Goal: Check status: Verify the current state of an ongoing process or item

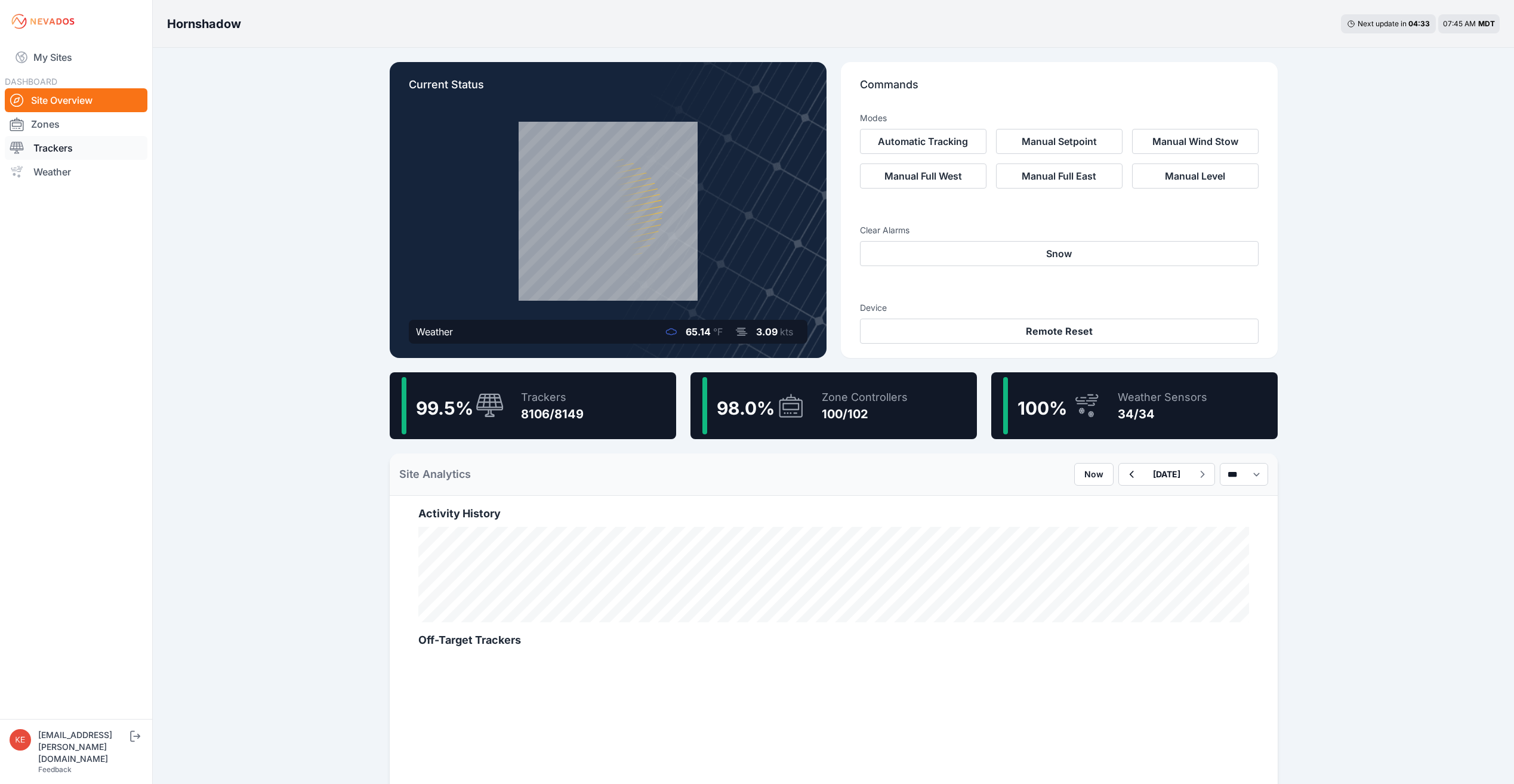
click at [65, 146] on link "Trackers" at bounding box center [76, 148] width 143 height 24
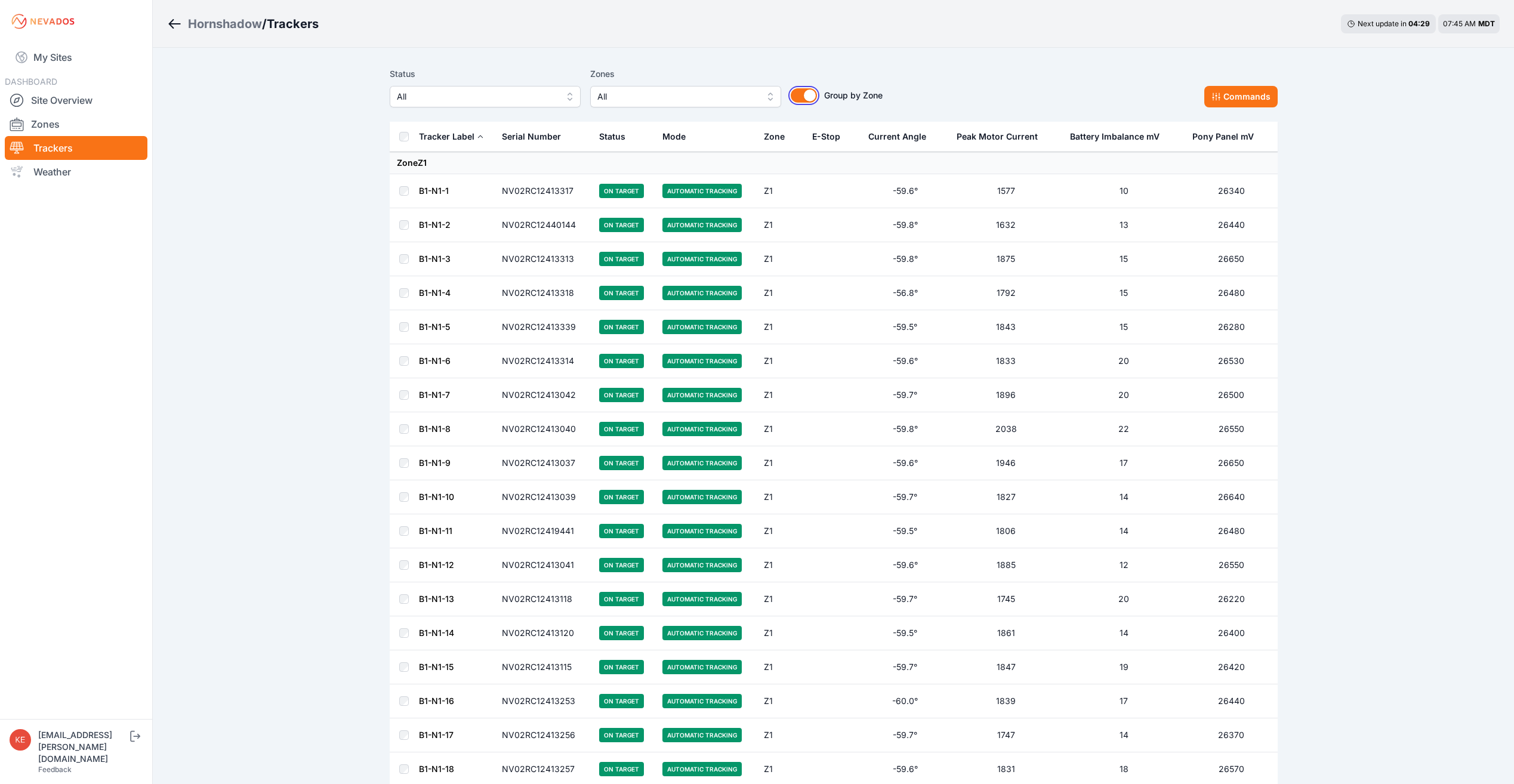
click at [810, 92] on button "Group by Zone" at bounding box center [804, 95] width 26 height 14
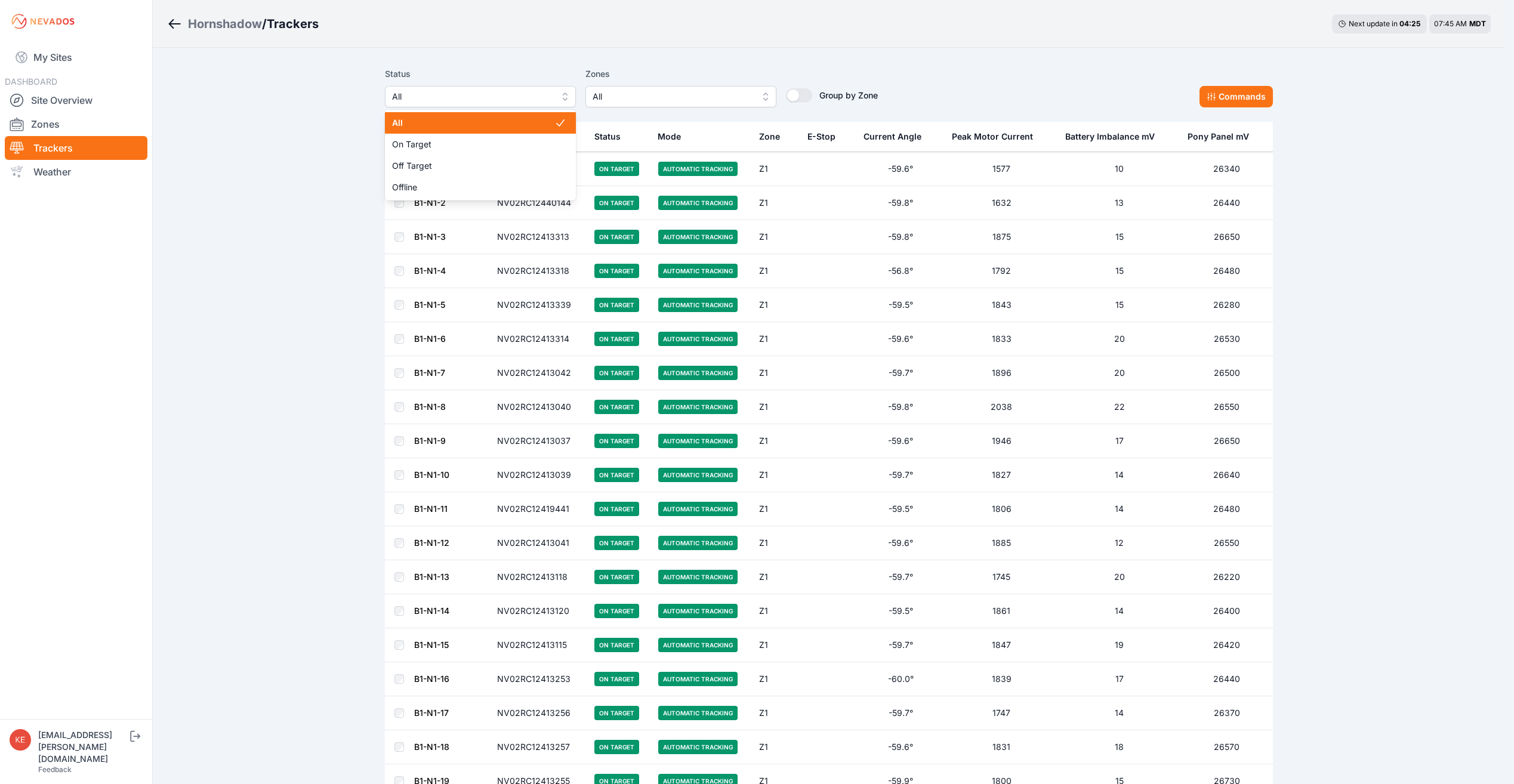
click at [572, 94] on button "All" at bounding box center [480, 97] width 191 height 21
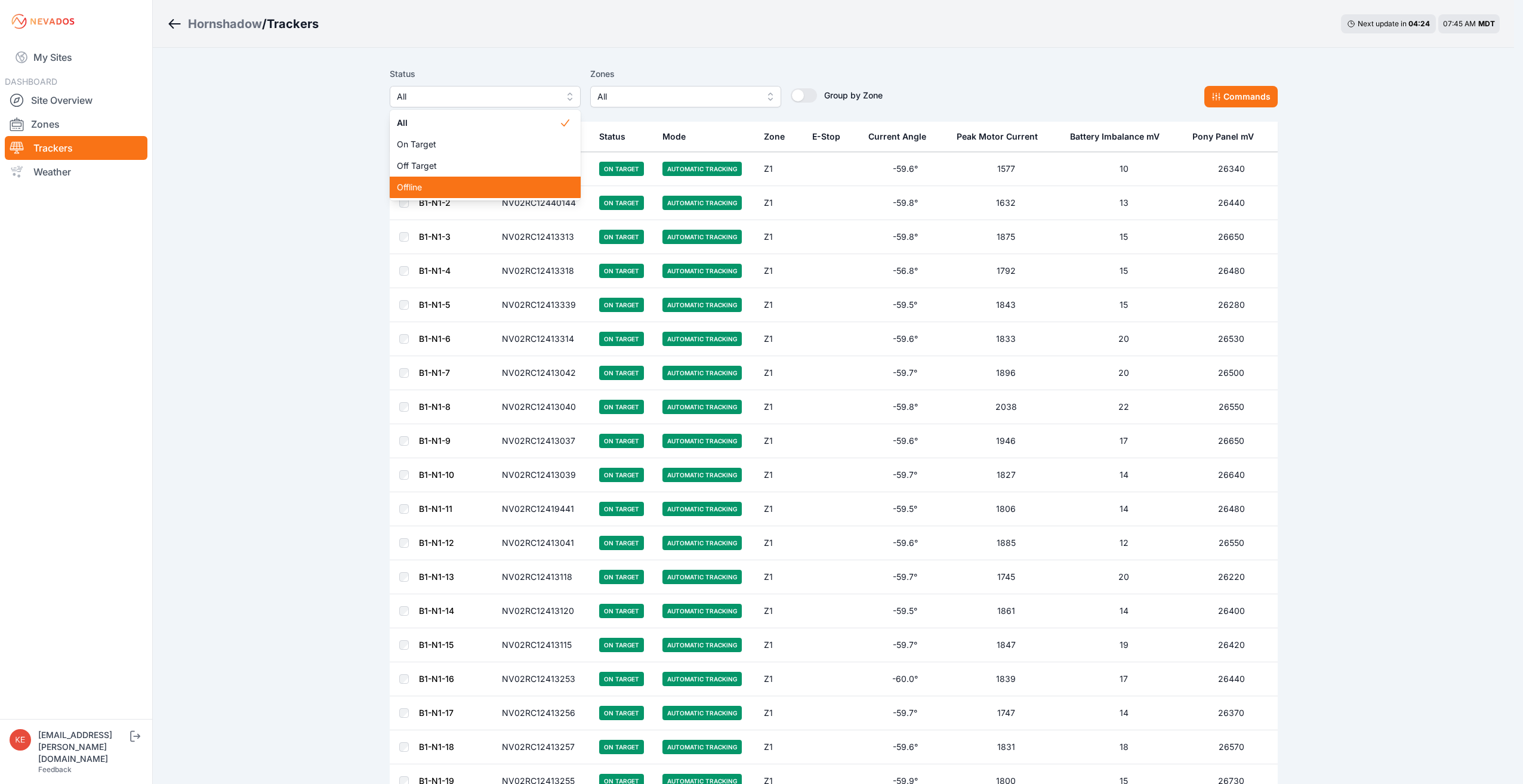
click at [457, 184] on span "Offline" at bounding box center [478, 187] width 162 height 12
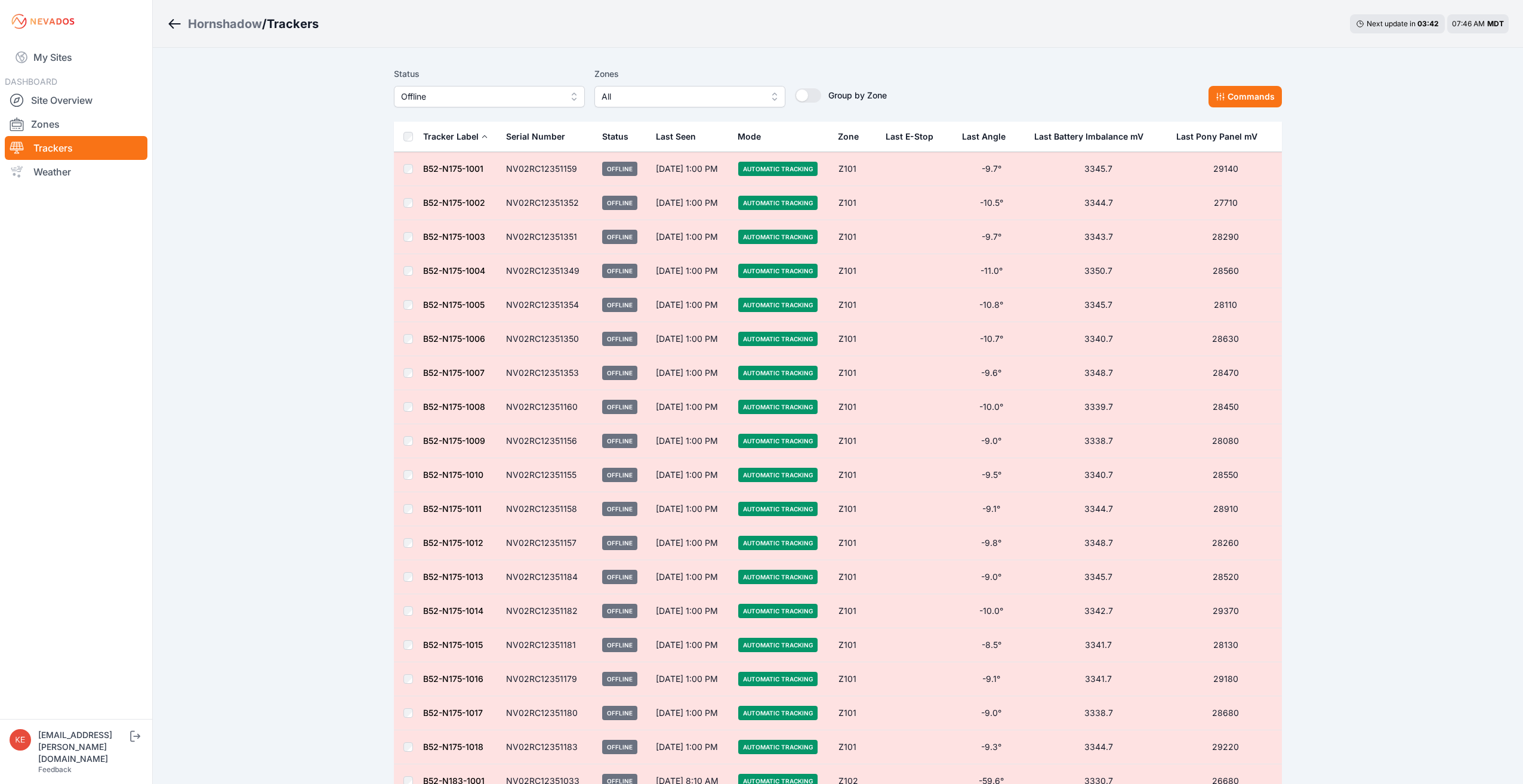
click at [575, 99] on button "Offline" at bounding box center [489, 97] width 191 height 21
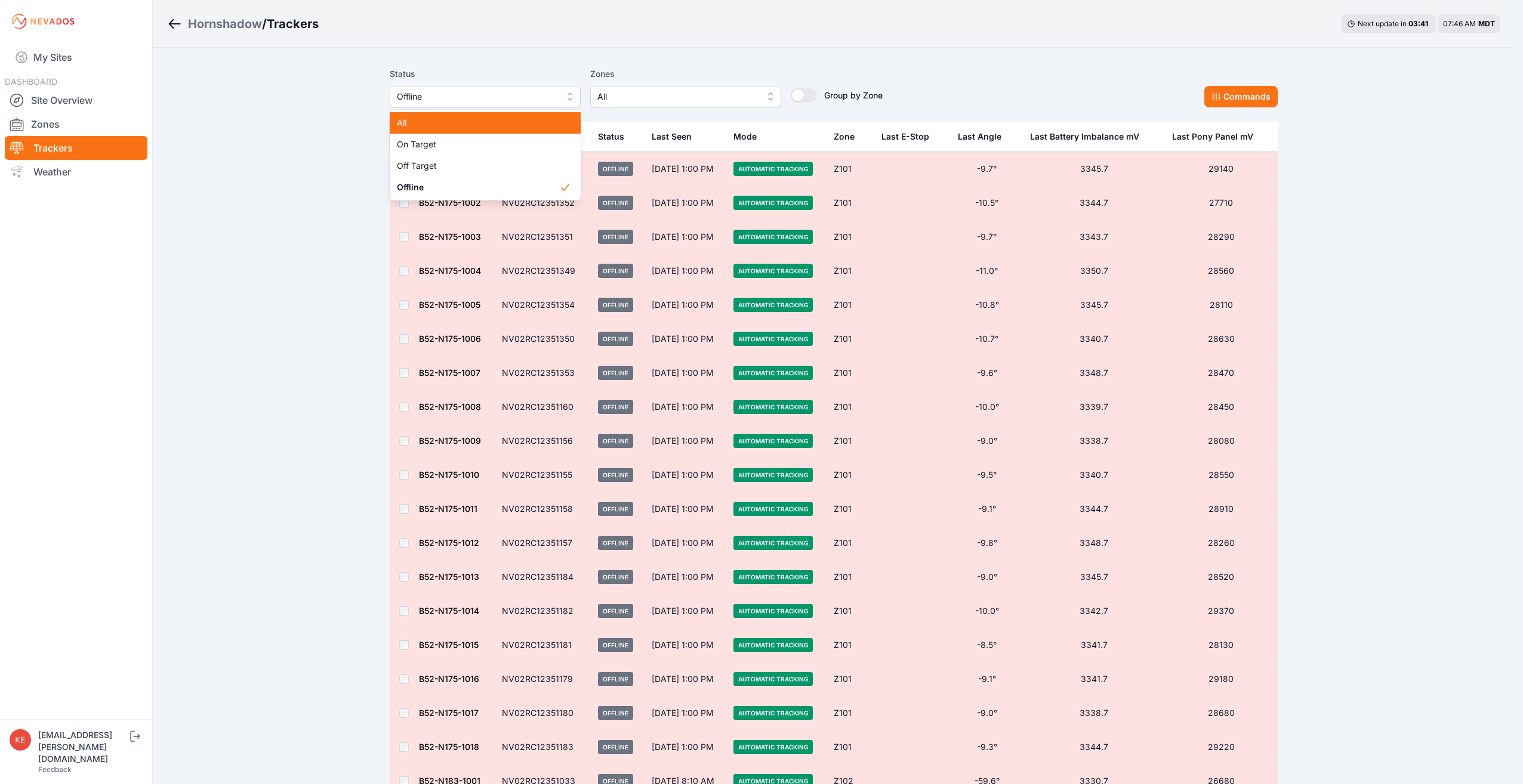
click at [537, 119] on span "All" at bounding box center [478, 123] width 162 height 12
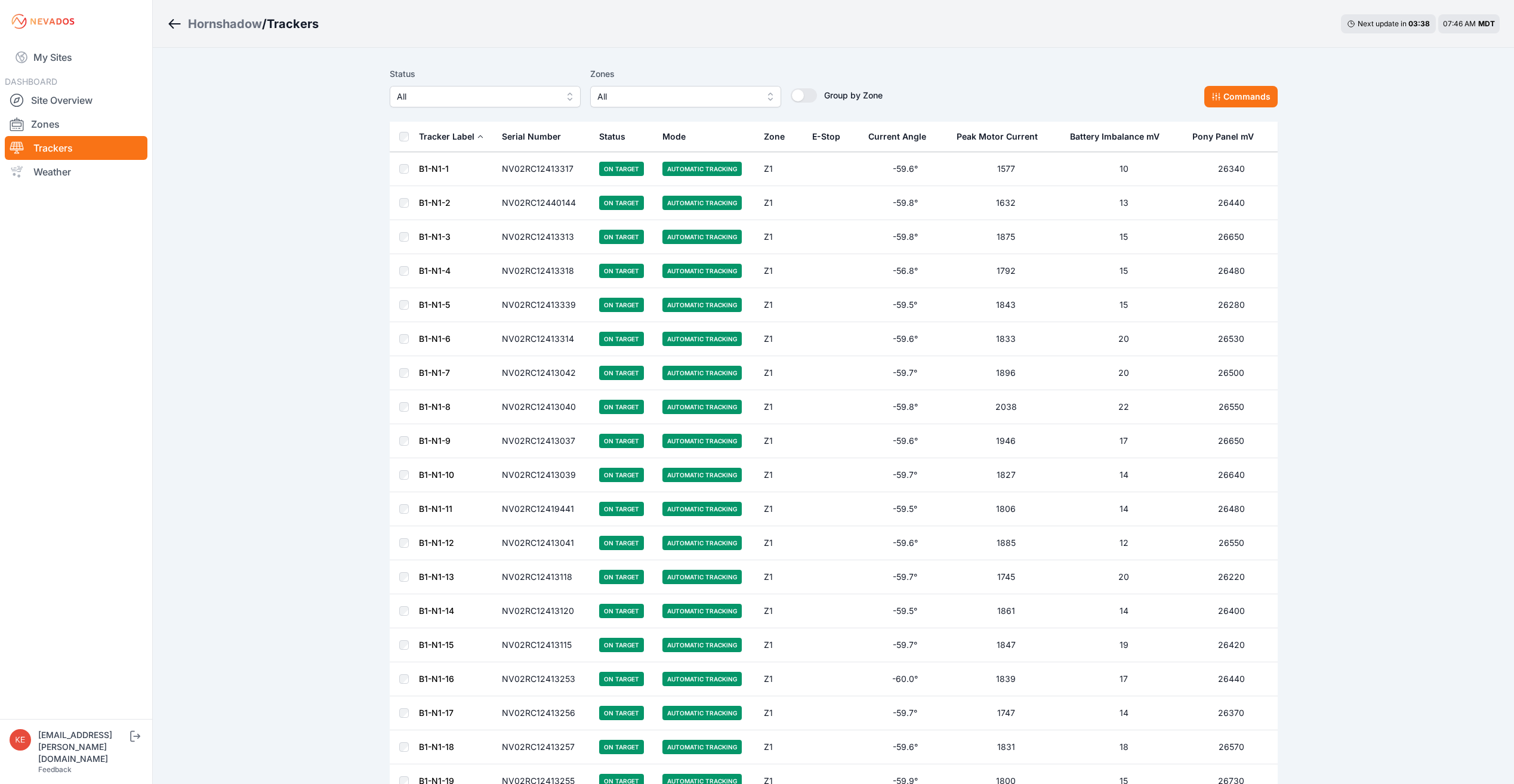
click at [824, 137] on div "E-Stop" at bounding box center [826, 136] width 28 height 12
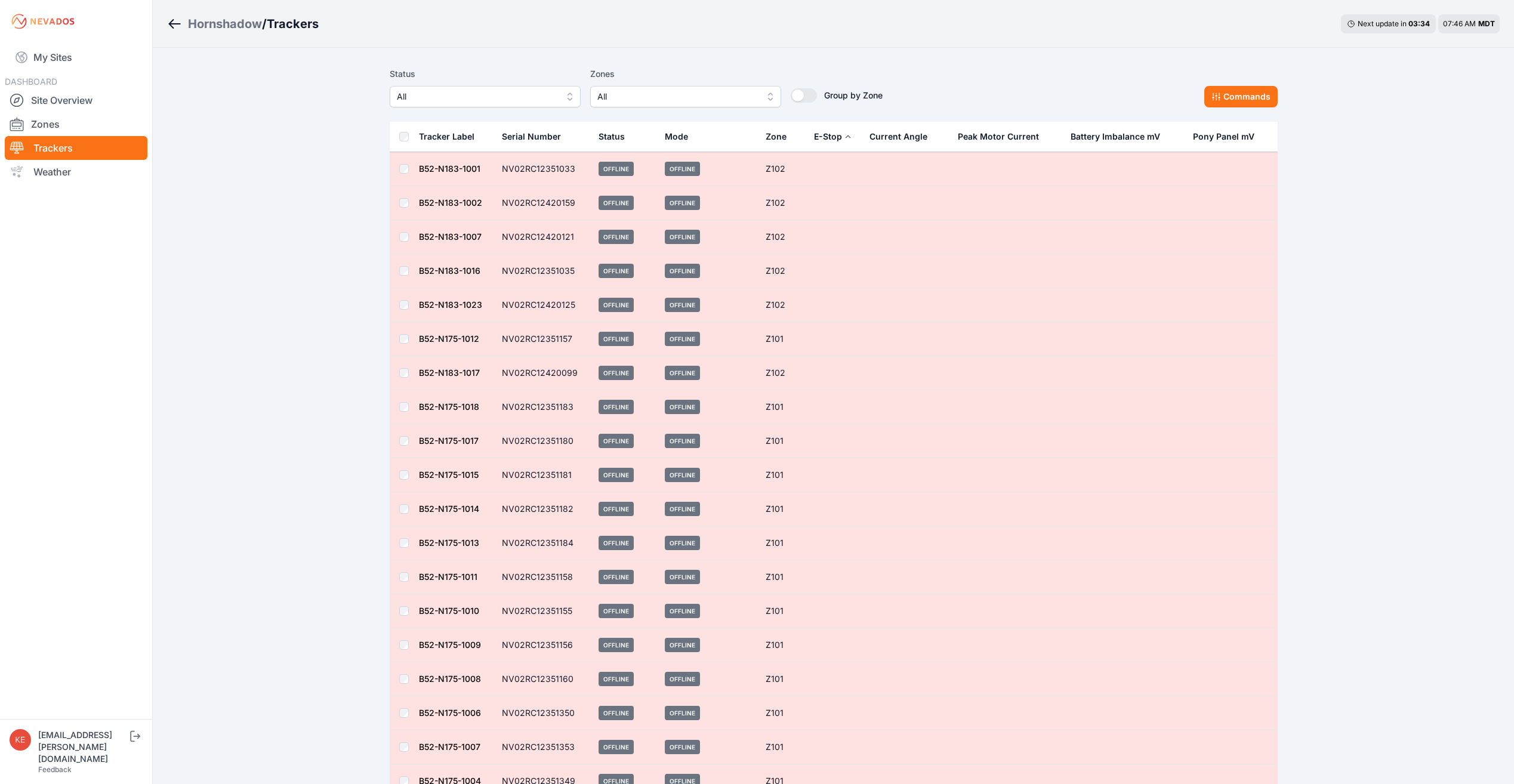
click at [826, 138] on div "E-Stop" at bounding box center [828, 136] width 28 height 12
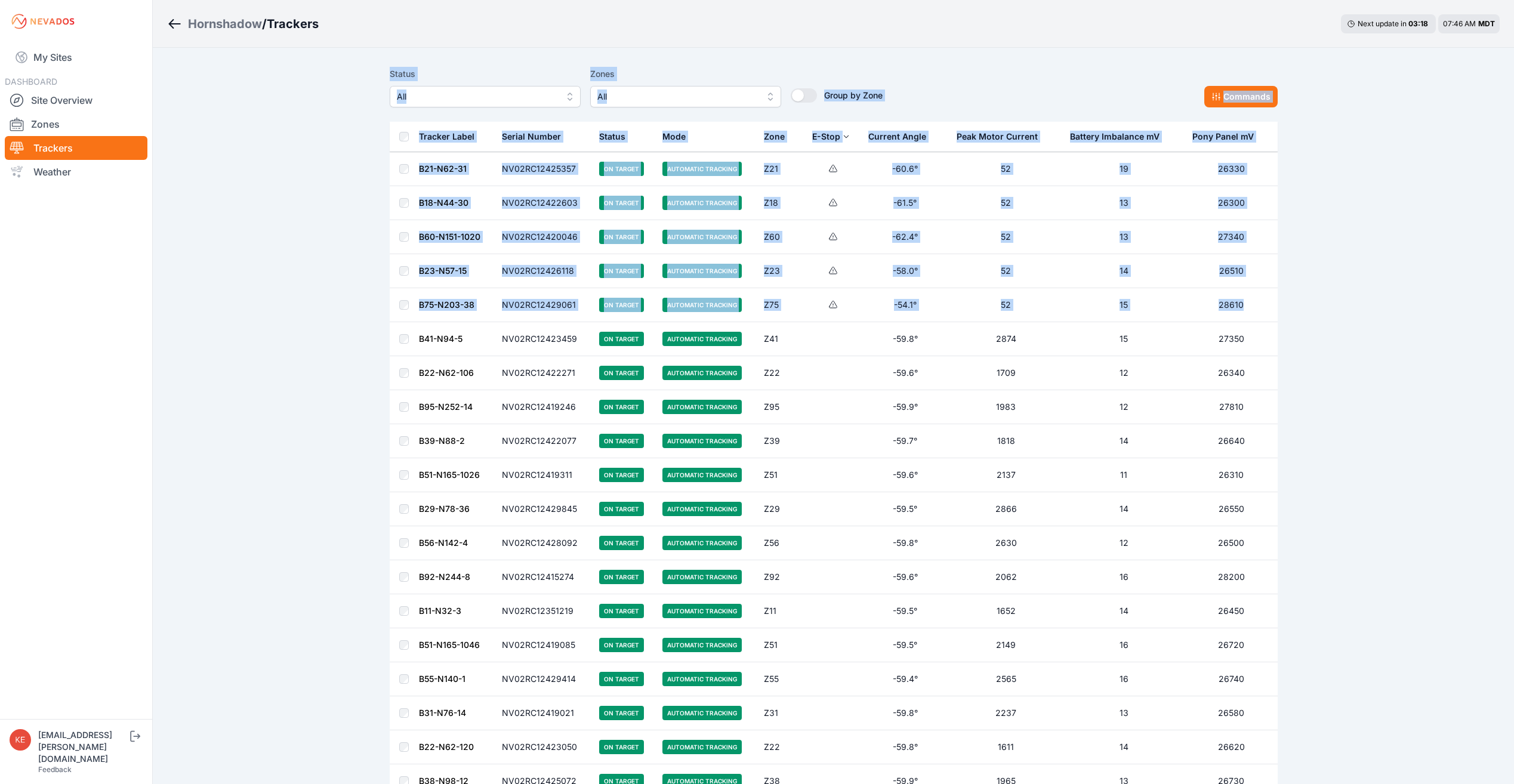
drag, startPoint x: 373, startPoint y: 72, endPoint x: 1255, endPoint y: 312, distance: 914.1
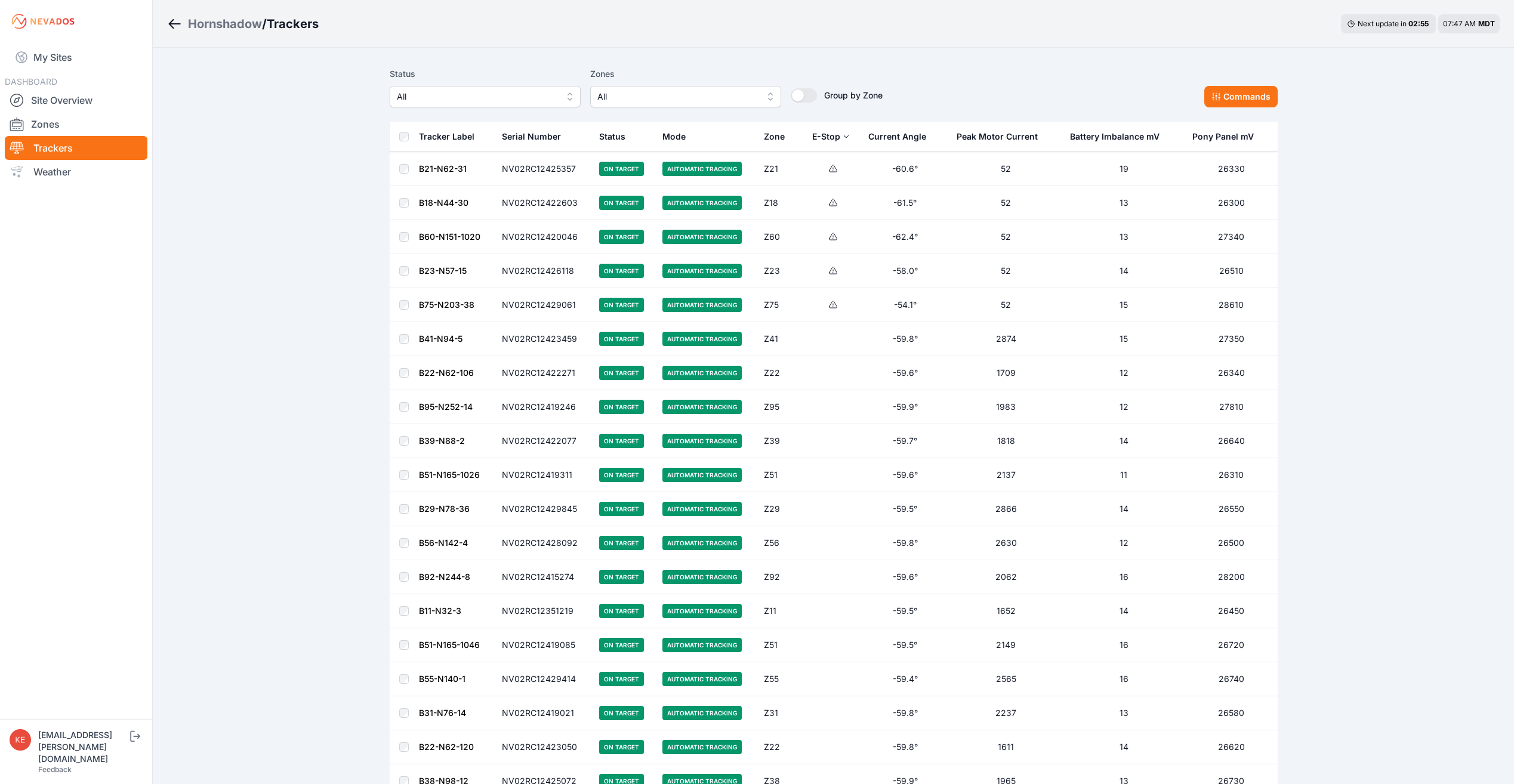
drag, startPoint x: 385, startPoint y: 164, endPoint x: 362, endPoint y: 180, distance: 28.0
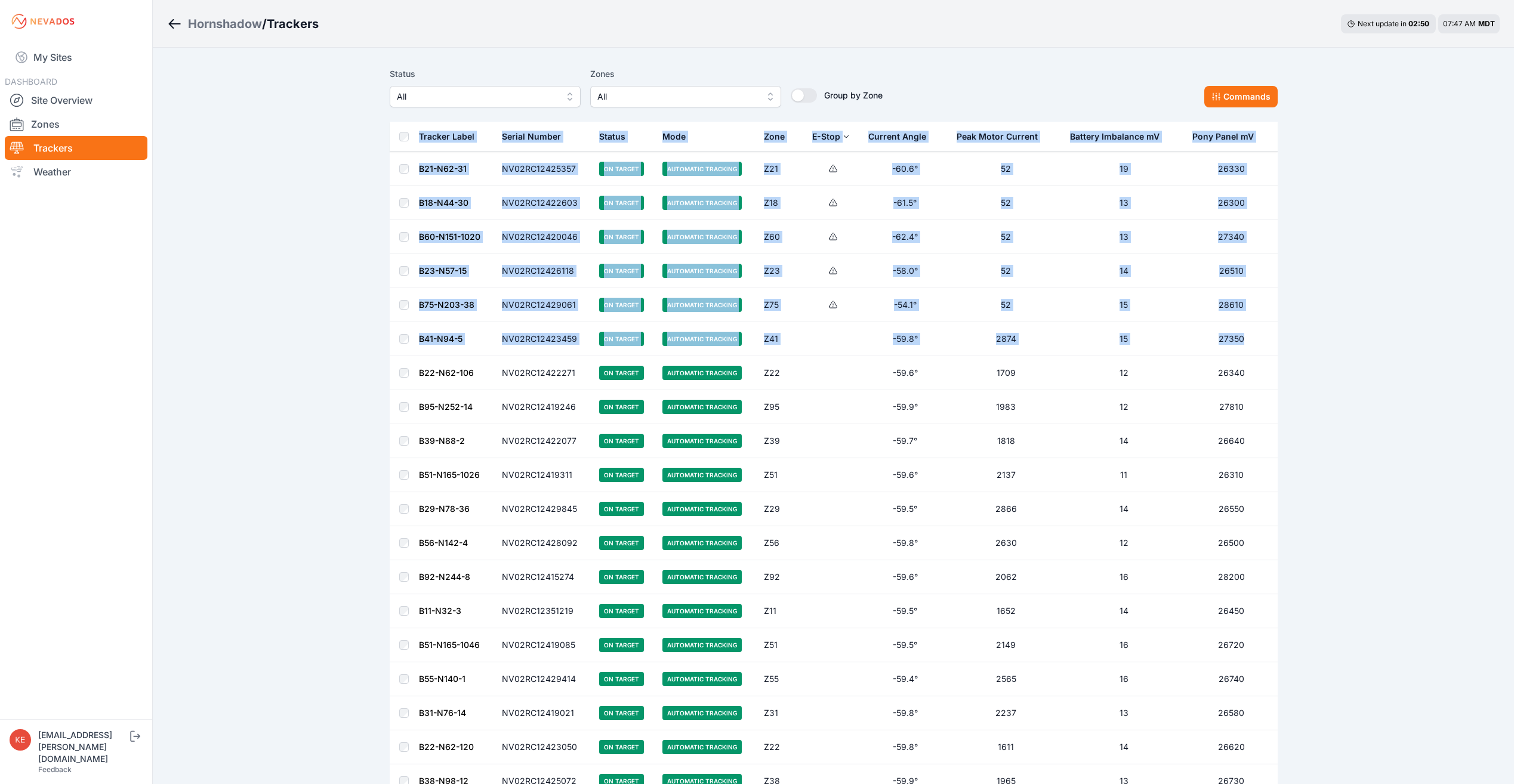
drag, startPoint x: 370, startPoint y: 188, endPoint x: 1258, endPoint y: 349, distance: 902.5
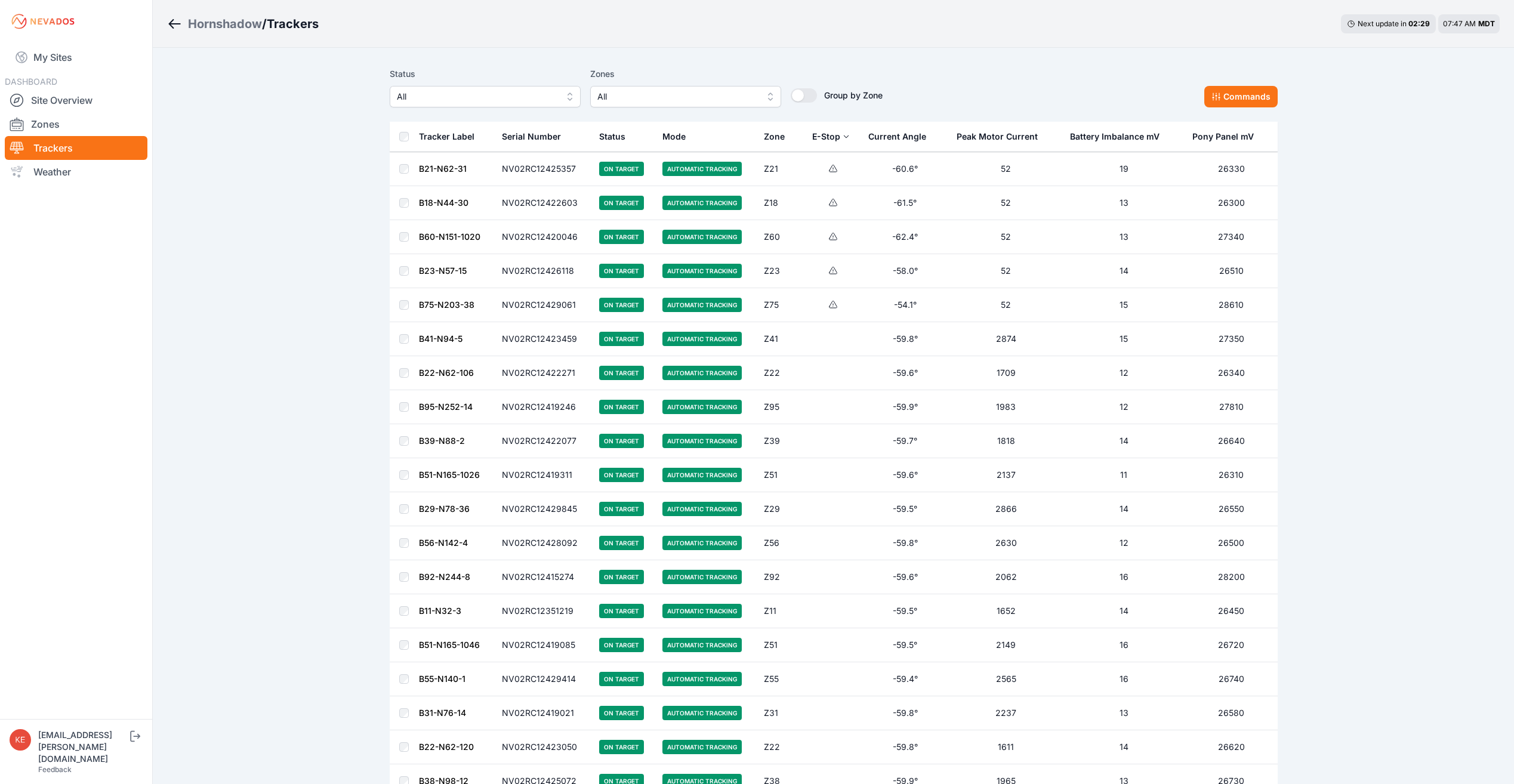
drag, startPoint x: 399, startPoint y: 172, endPoint x: 402, endPoint y: 94, distance: 78.1
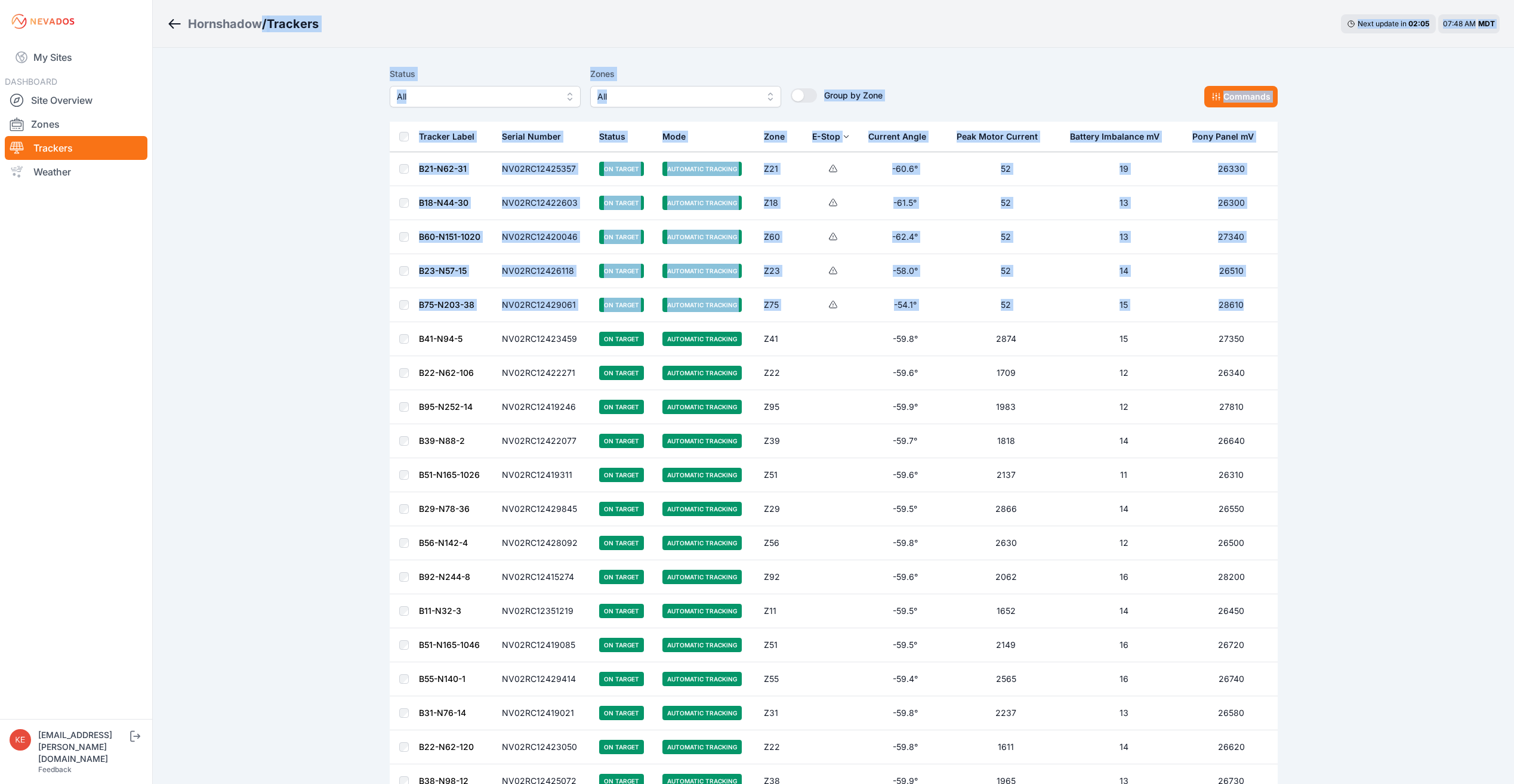
drag, startPoint x: 213, startPoint y: 56, endPoint x: 1269, endPoint y: 304, distance: 1084.7
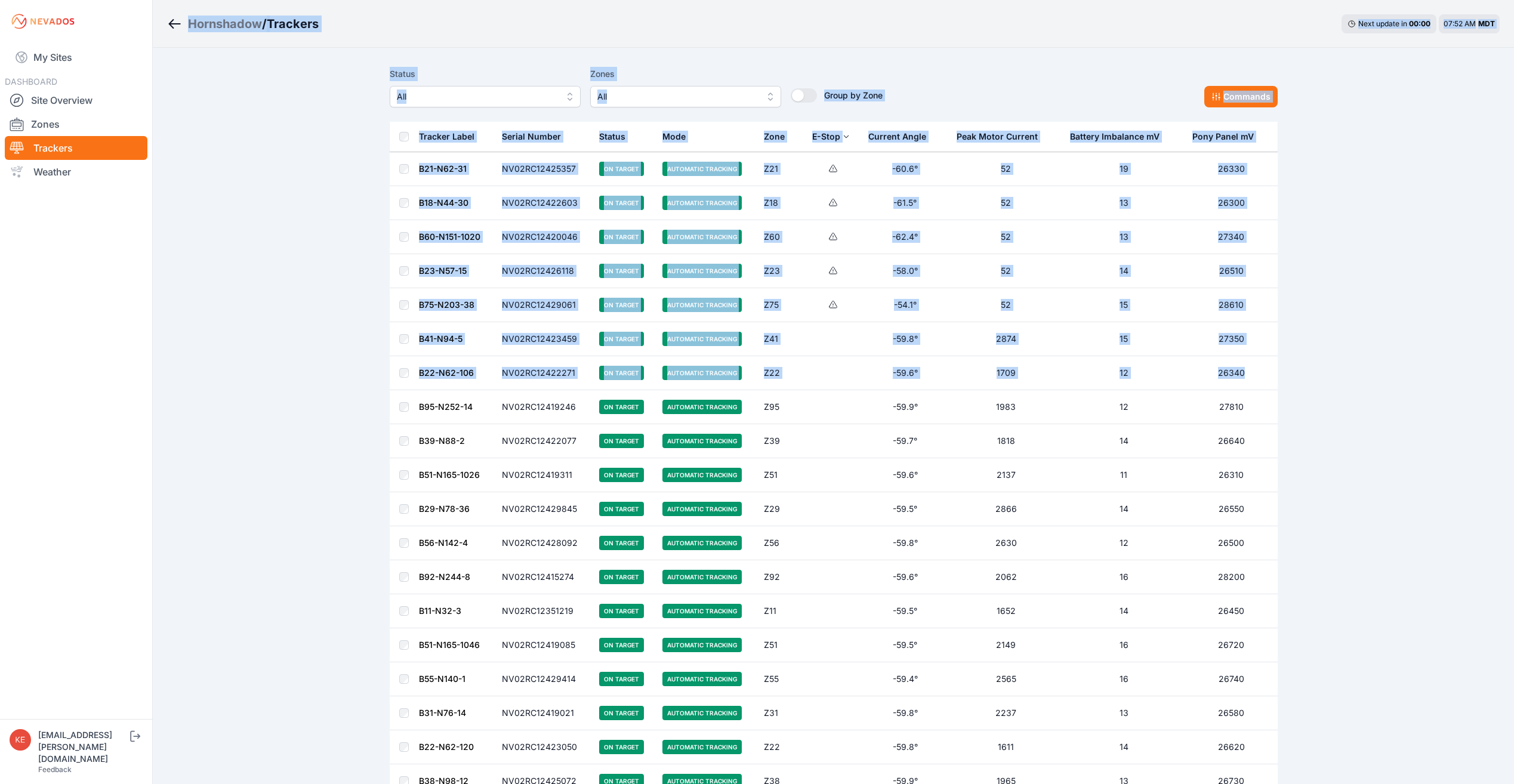
drag, startPoint x: 173, startPoint y: 11, endPoint x: 1244, endPoint y: 377, distance: 1131.8
drag, startPoint x: 1244, startPoint y: 377, endPoint x: 1232, endPoint y: 370, distance: 13.9
